Goal: Navigation & Orientation: Find specific page/section

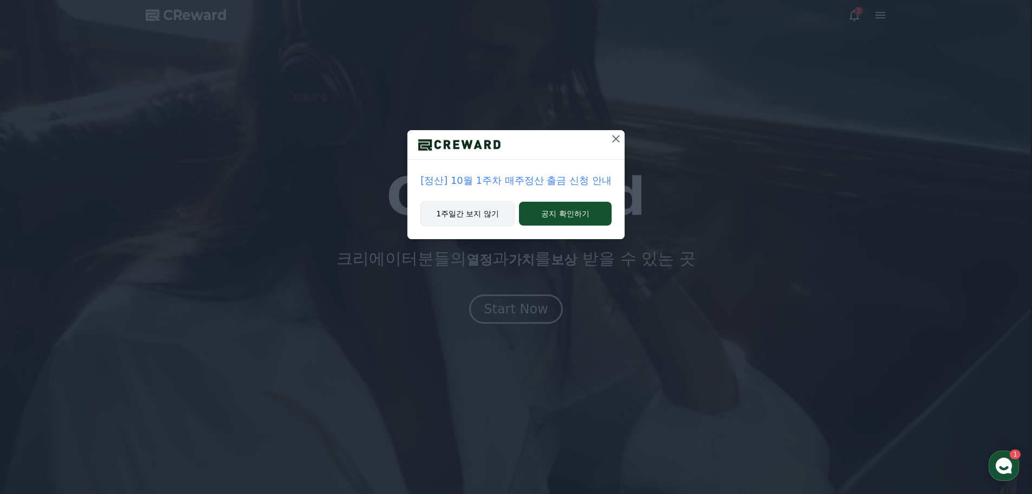
click at [462, 213] on button "1주일간 보지 않기" at bounding box center [467, 213] width 94 height 25
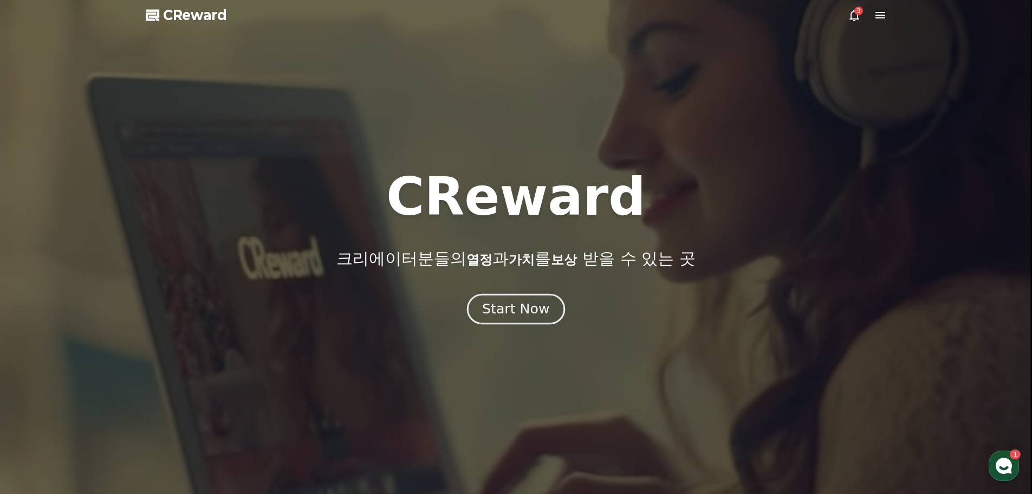
click at [526, 319] on button "Start Now" at bounding box center [516, 308] width 98 height 31
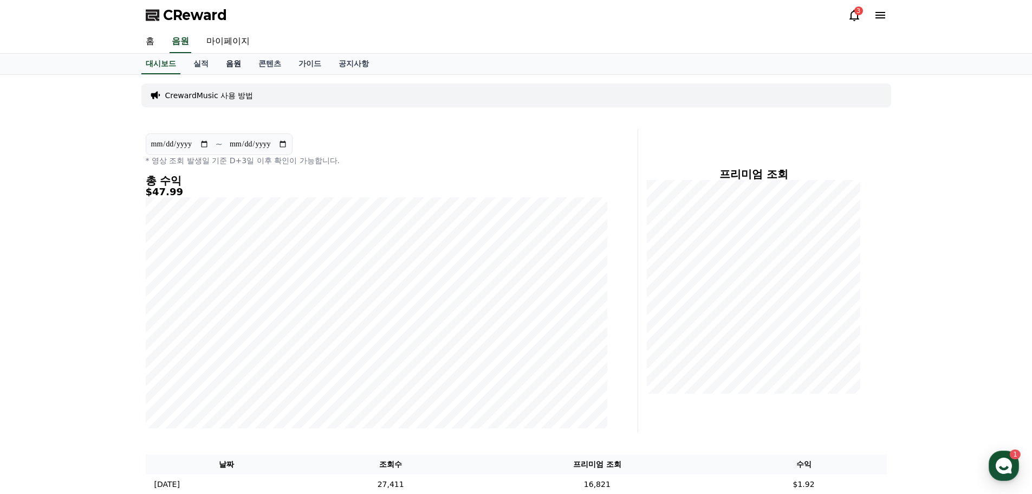
click at [228, 68] on link "음원" at bounding box center [233, 64] width 33 height 21
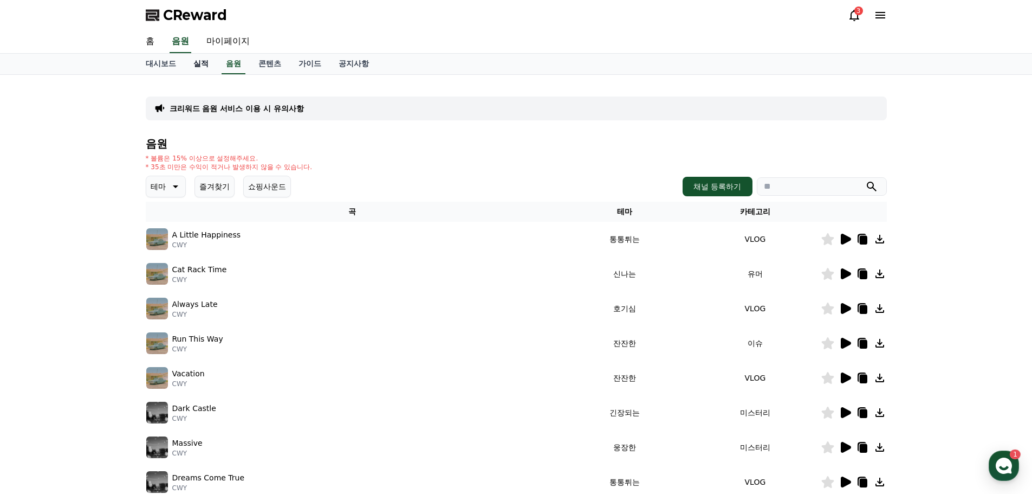
click at [200, 64] on link "실적" at bounding box center [201, 64] width 33 height 21
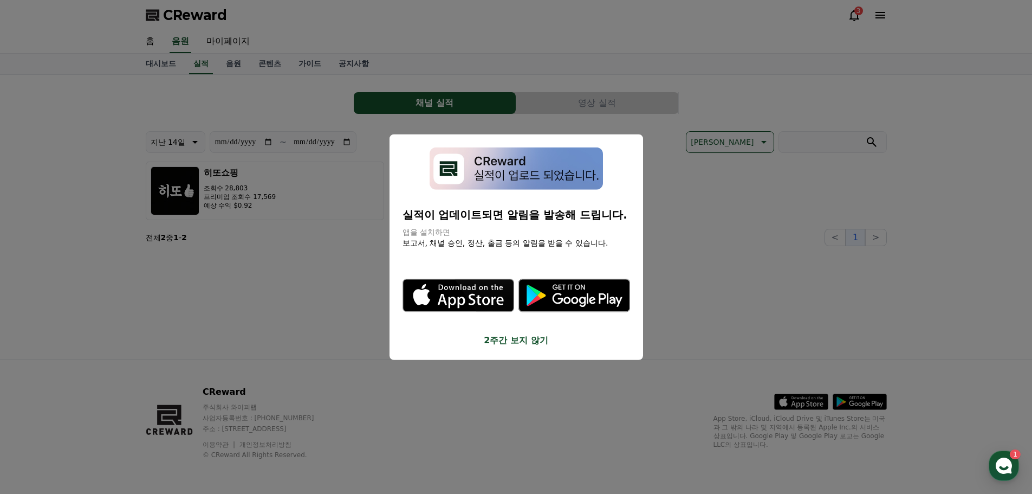
click at [299, 326] on button "close modal" at bounding box center [516, 247] width 1032 height 494
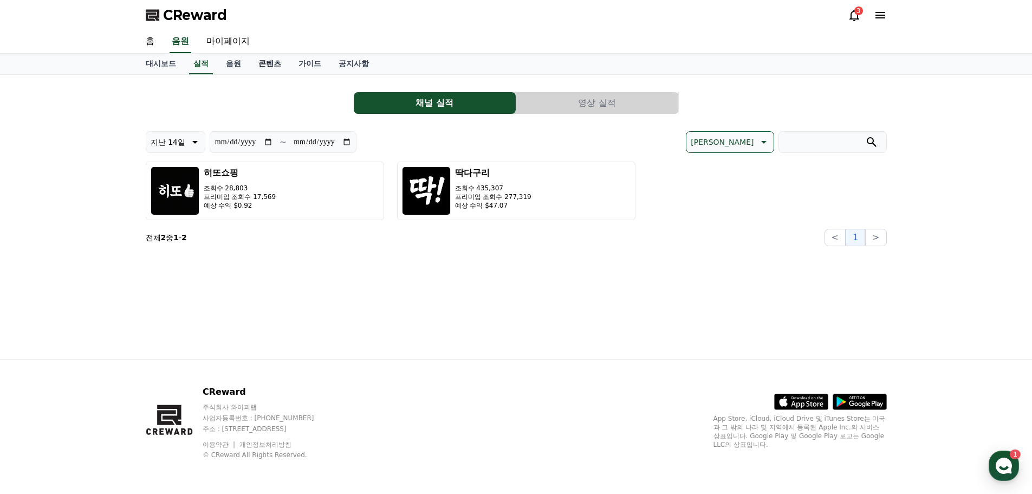
click at [277, 67] on link "콘텐츠" at bounding box center [270, 64] width 40 height 21
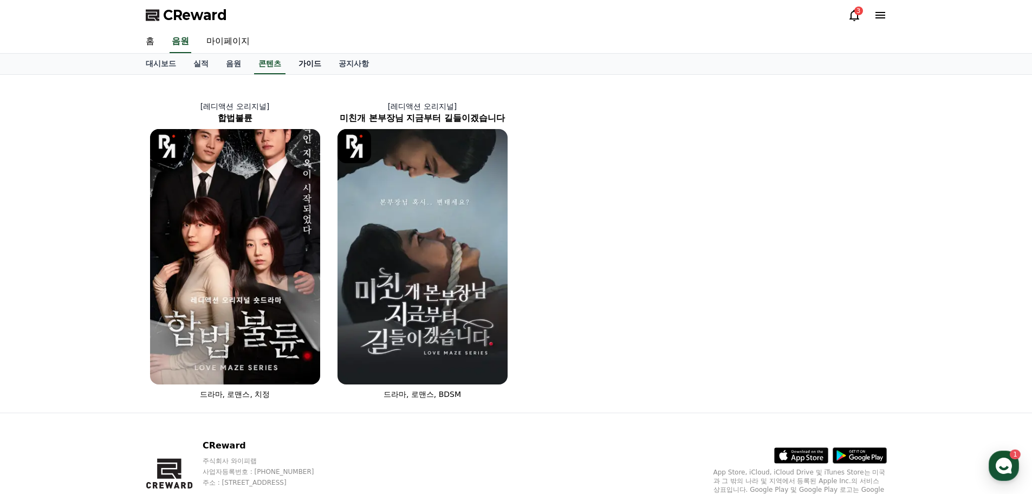
click at [314, 62] on link "가이드" at bounding box center [310, 64] width 40 height 21
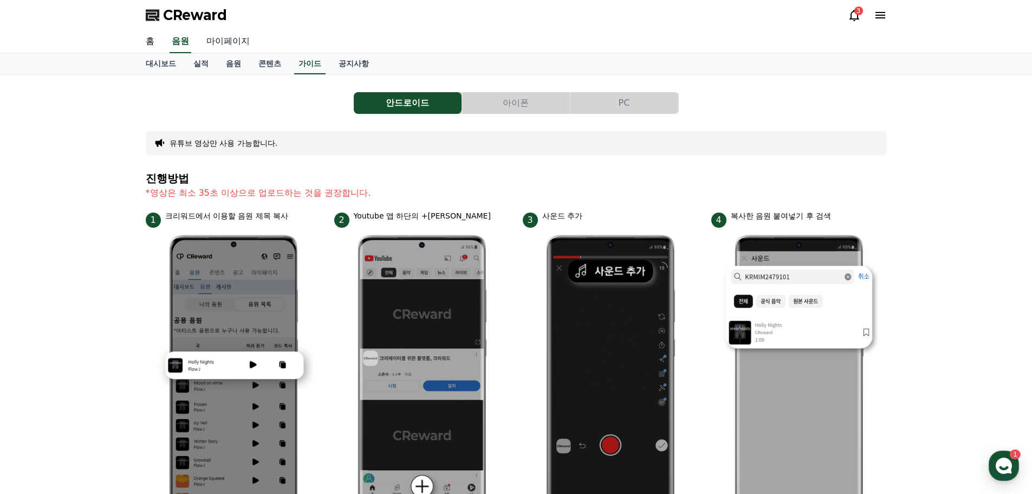
click at [220, 41] on link "마이페이지" at bounding box center [228, 41] width 61 height 23
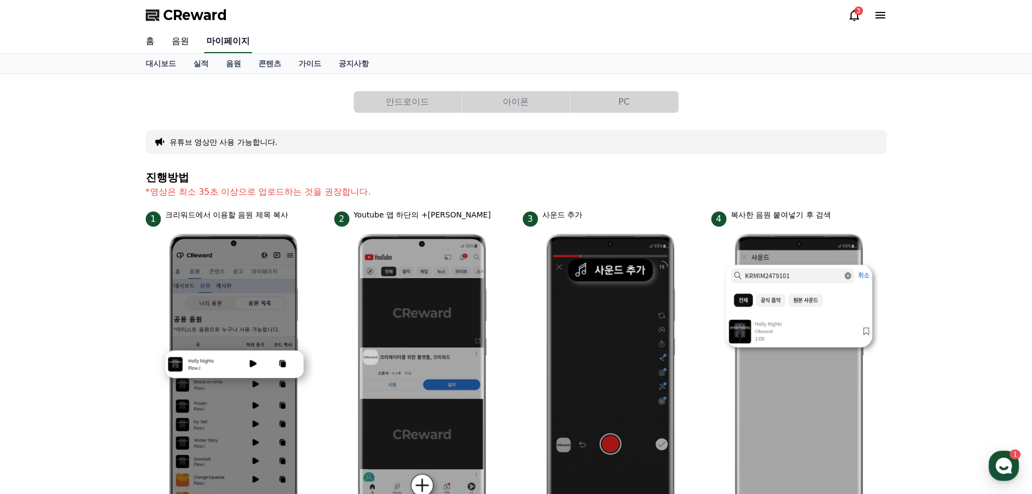
select select "**********"
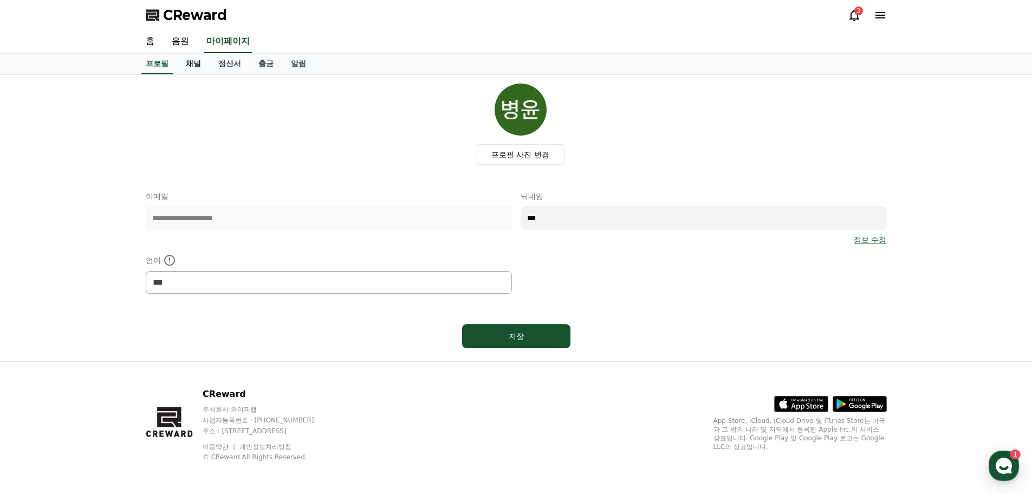
click at [198, 66] on link "채널" at bounding box center [193, 64] width 33 height 21
